Goal: Task Accomplishment & Management: Manage account settings

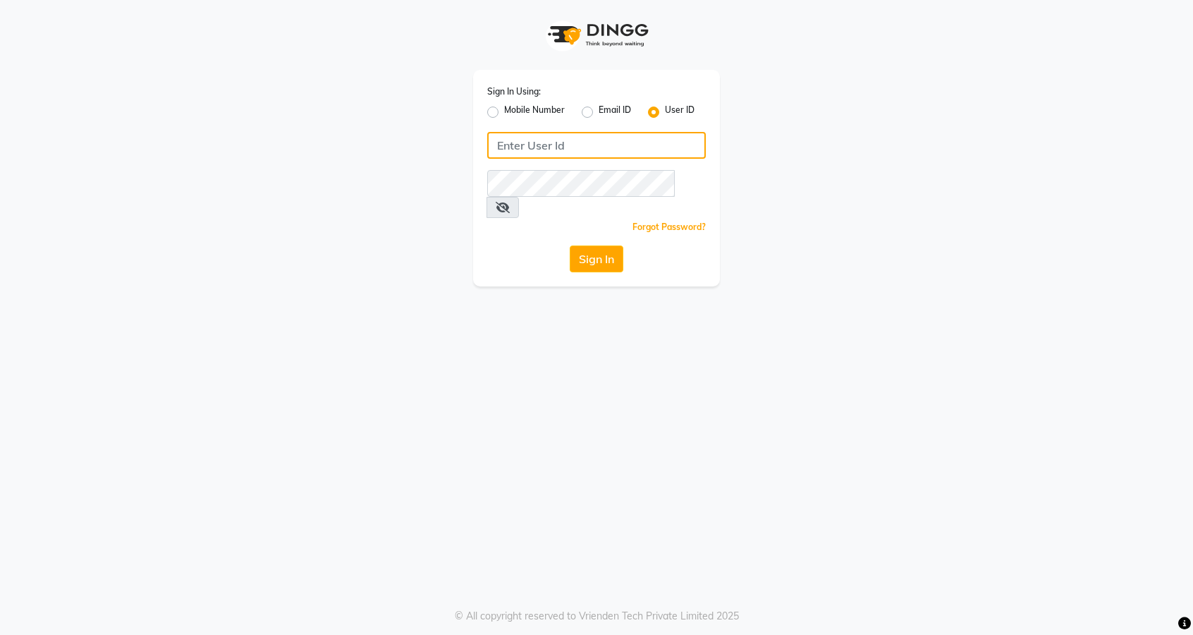
click at [576, 134] on input "Username" at bounding box center [596, 145] width 219 height 27
type input "thelondonhairsalon"
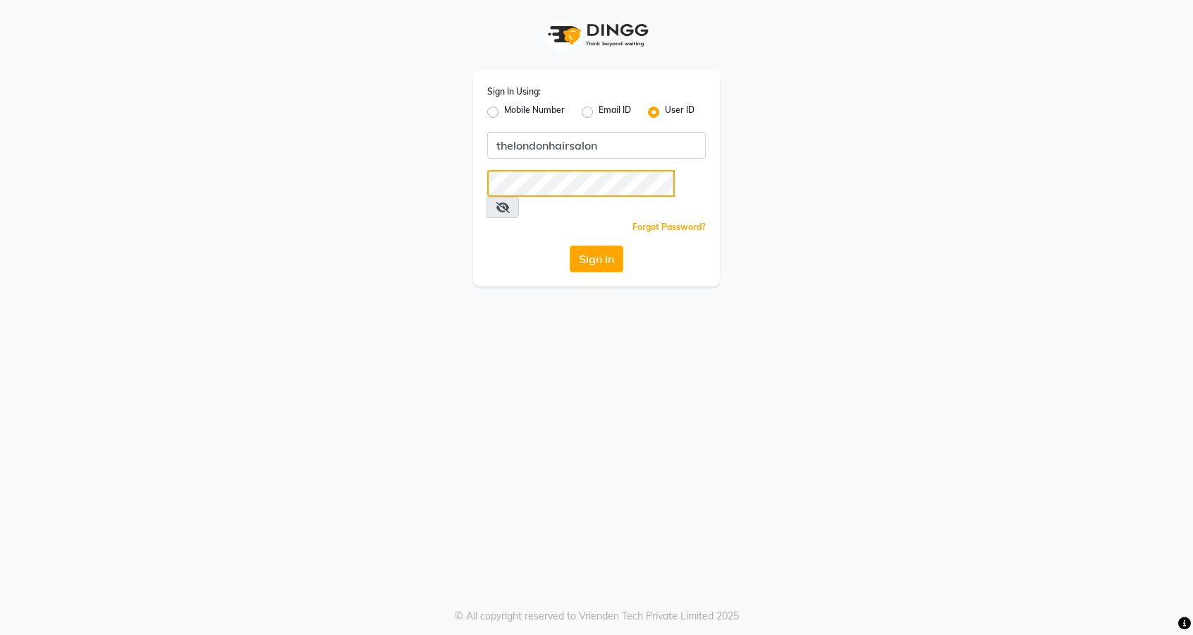
click at [570, 245] on button "Sign In" at bounding box center [597, 258] width 54 height 27
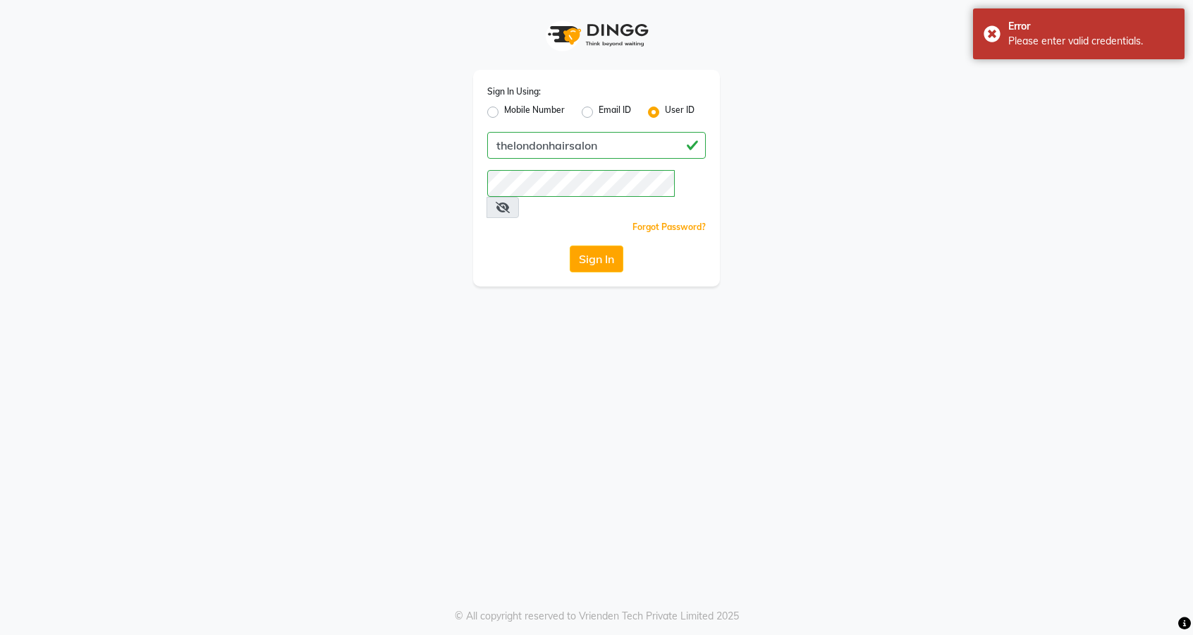
click at [510, 202] on icon at bounding box center [503, 207] width 14 height 11
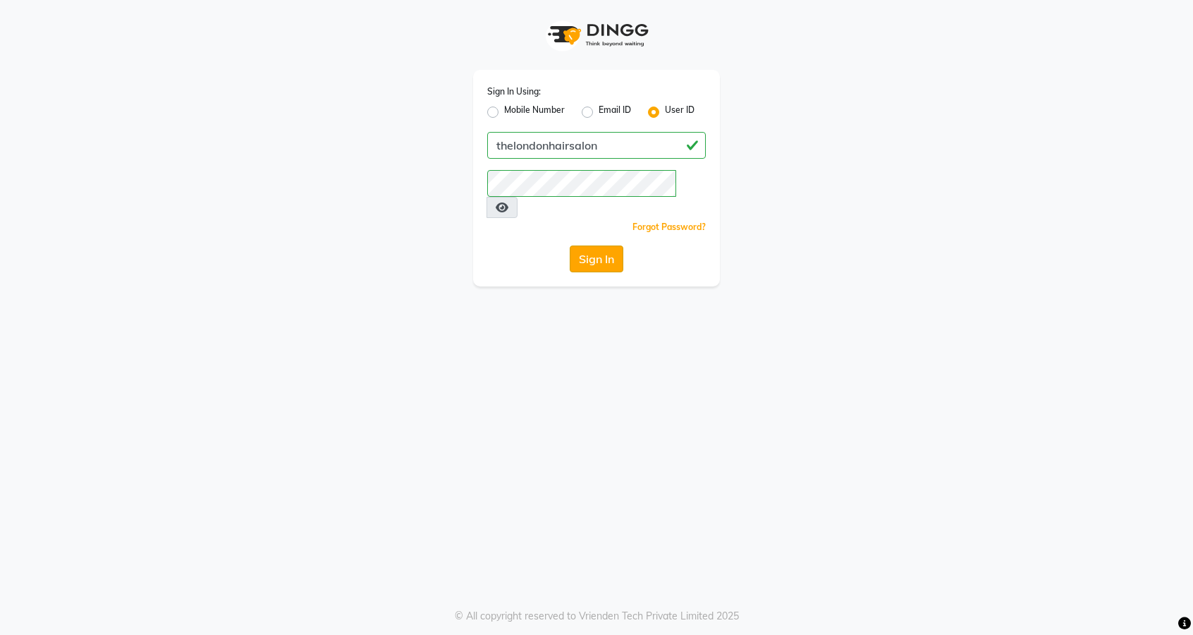
click at [584, 245] on button "Sign In" at bounding box center [597, 258] width 54 height 27
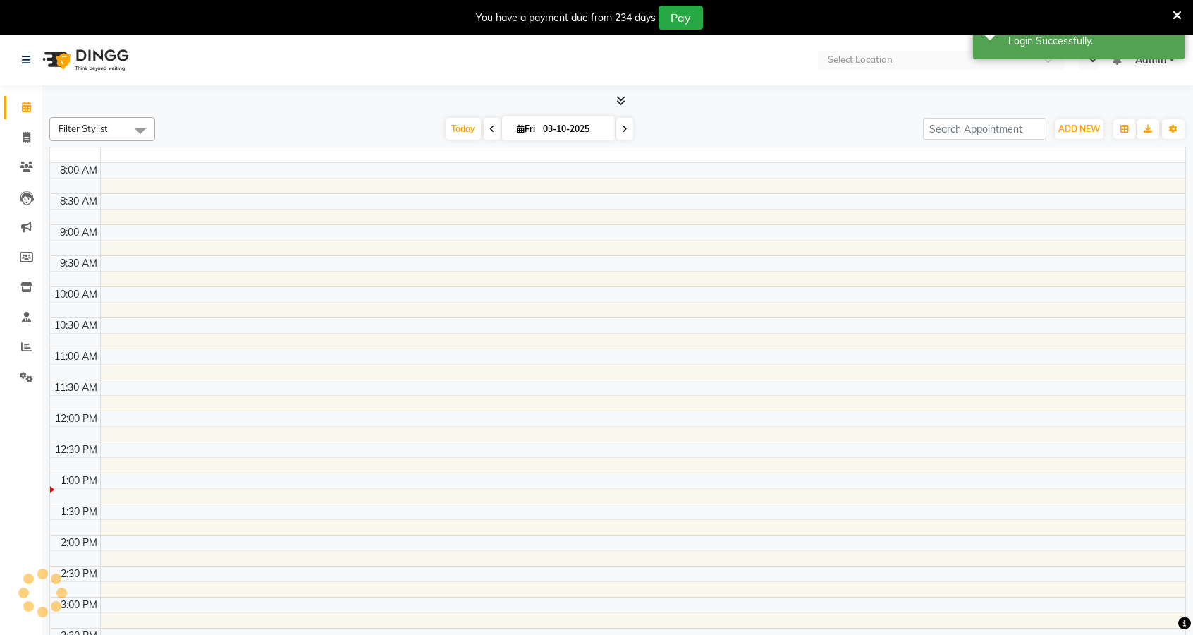
select select "en"
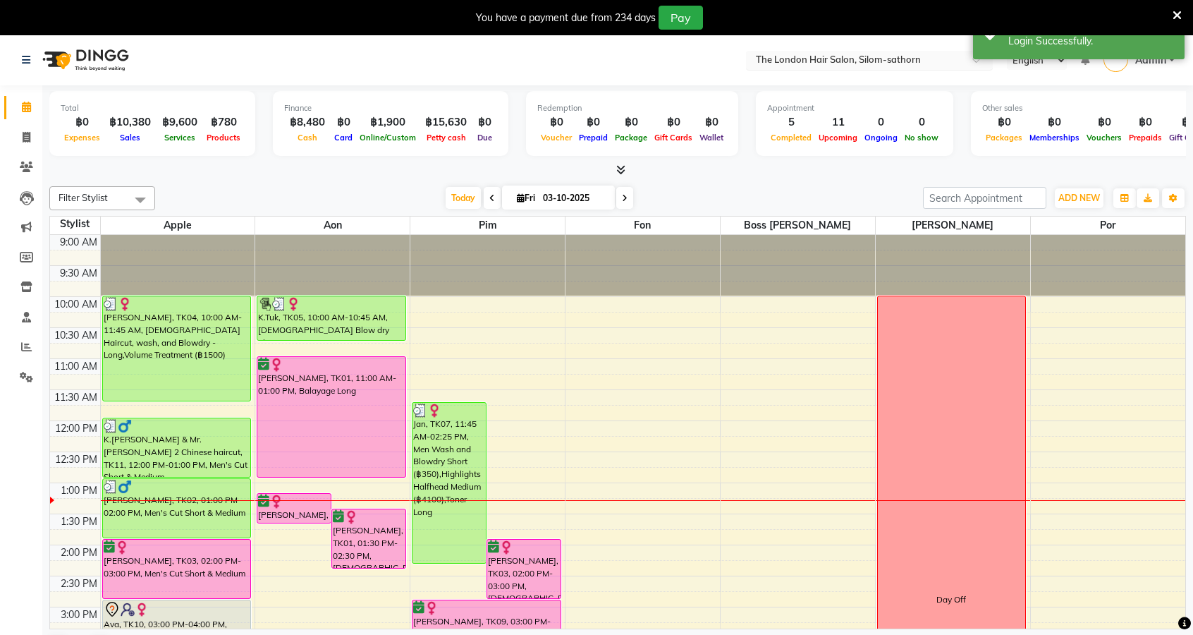
click at [890, 61] on input "text" at bounding box center [855, 61] width 205 height 14
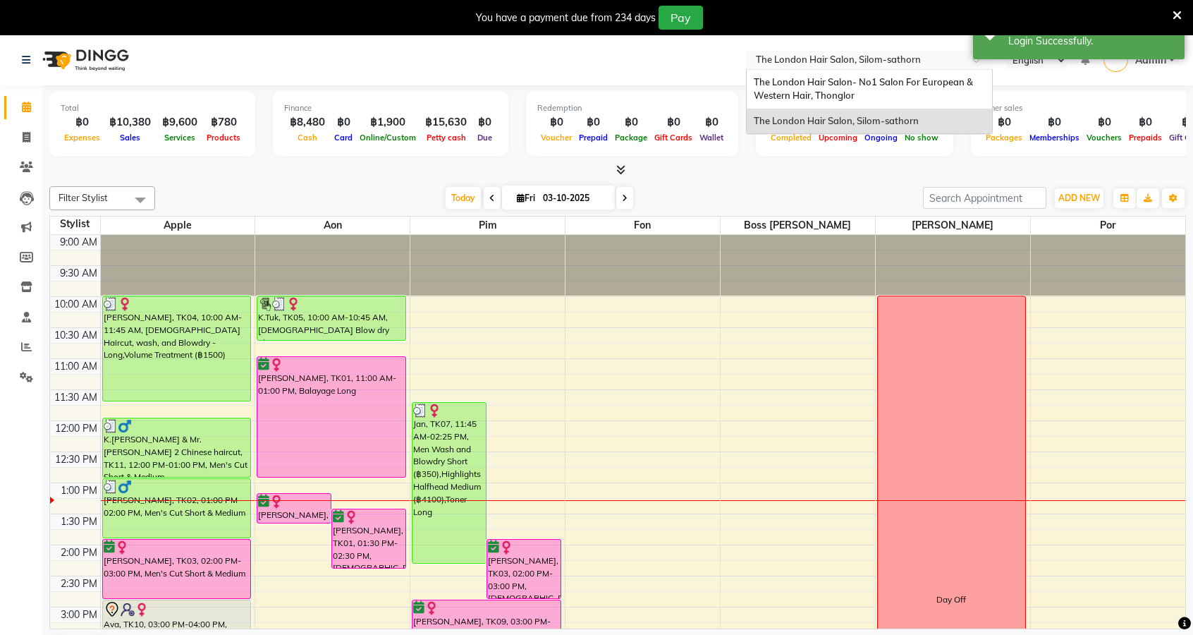
click at [877, 90] on div "The London Hair Salon- No1 Salon For European & Western Hair, Thonglor" at bounding box center [869, 89] width 245 height 39
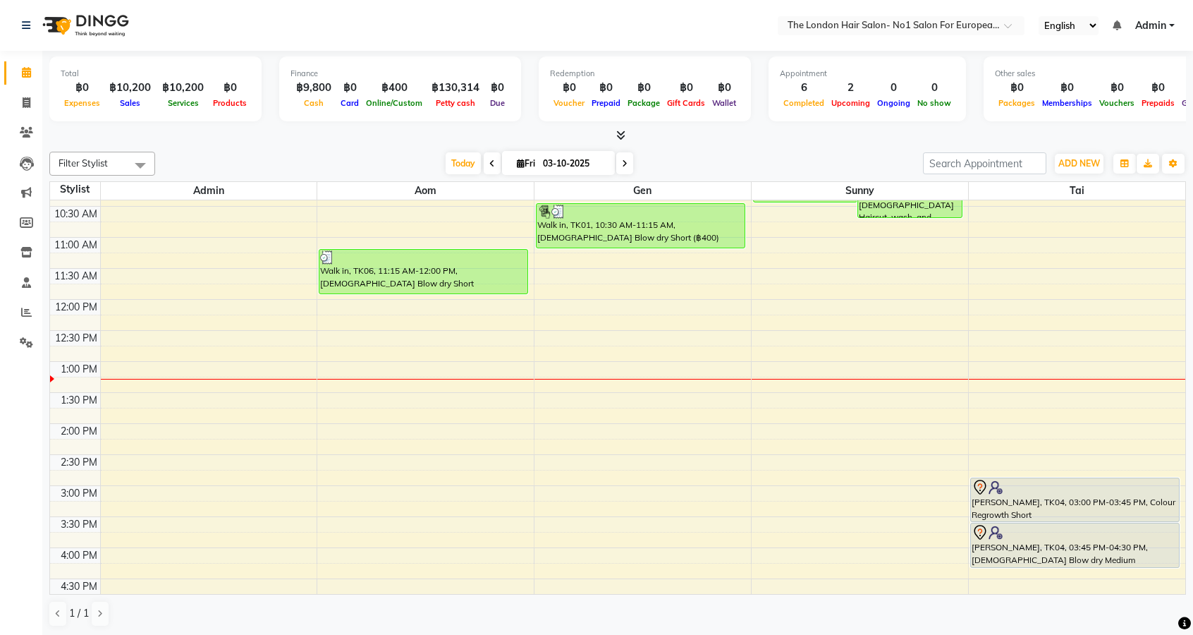
scroll to position [148, 0]
click at [622, 163] on icon at bounding box center [625, 163] width 6 height 8
type input "04-10-2025"
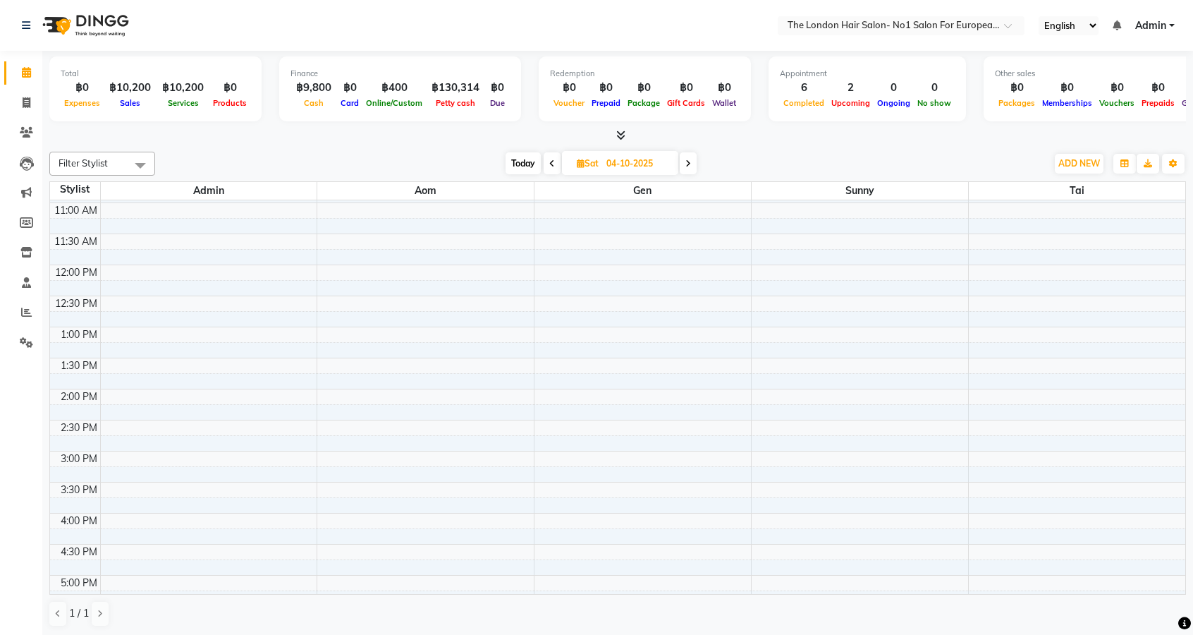
scroll to position [396, 0]
